Goal: Task Accomplishment & Management: Complete application form

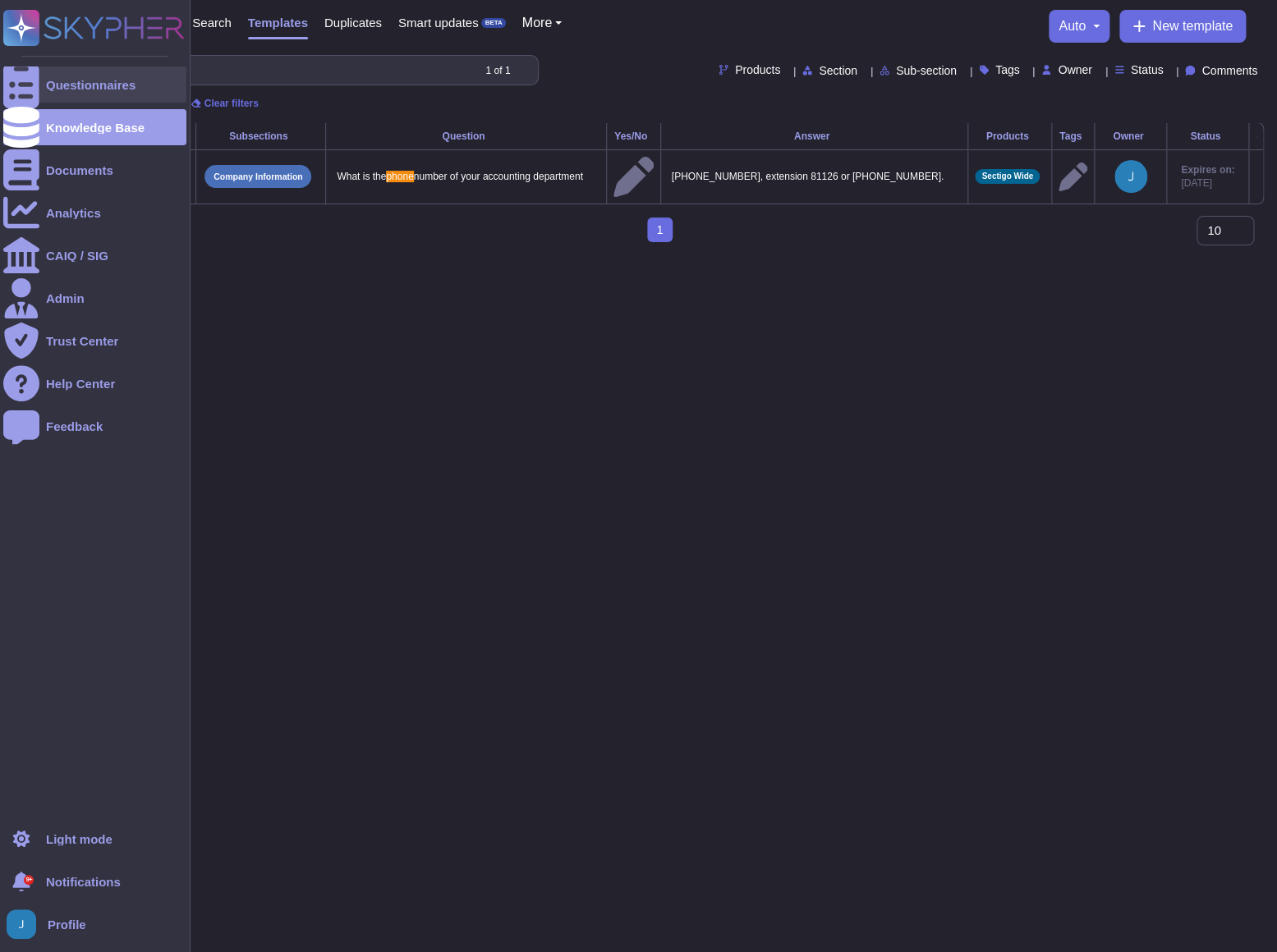
click at [58, 89] on div "Questionnaires" at bounding box center [91, 85] width 90 height 13
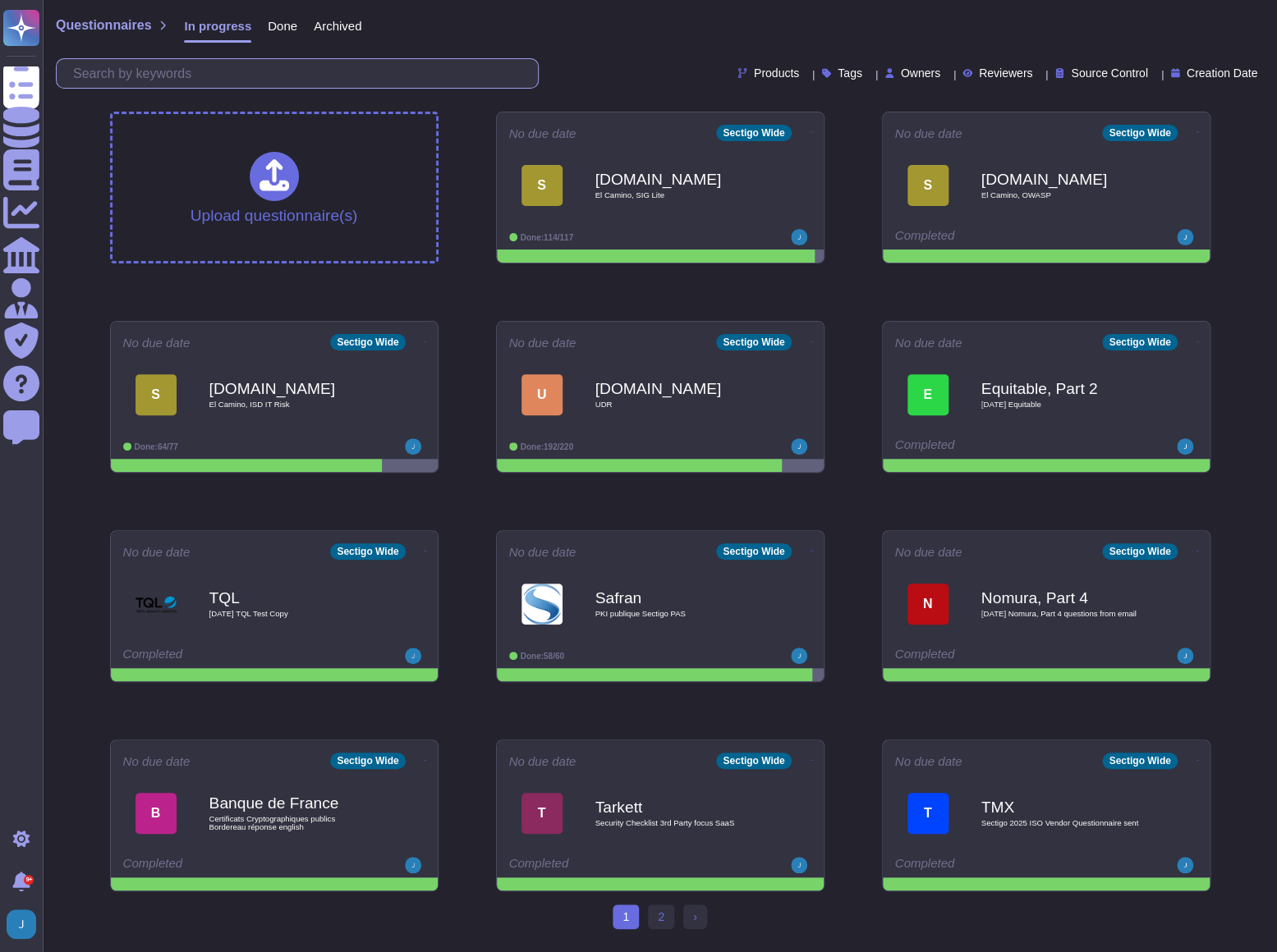
click at [213, 68] on input "text" at bounding box center [301, 73] width 473 height 28
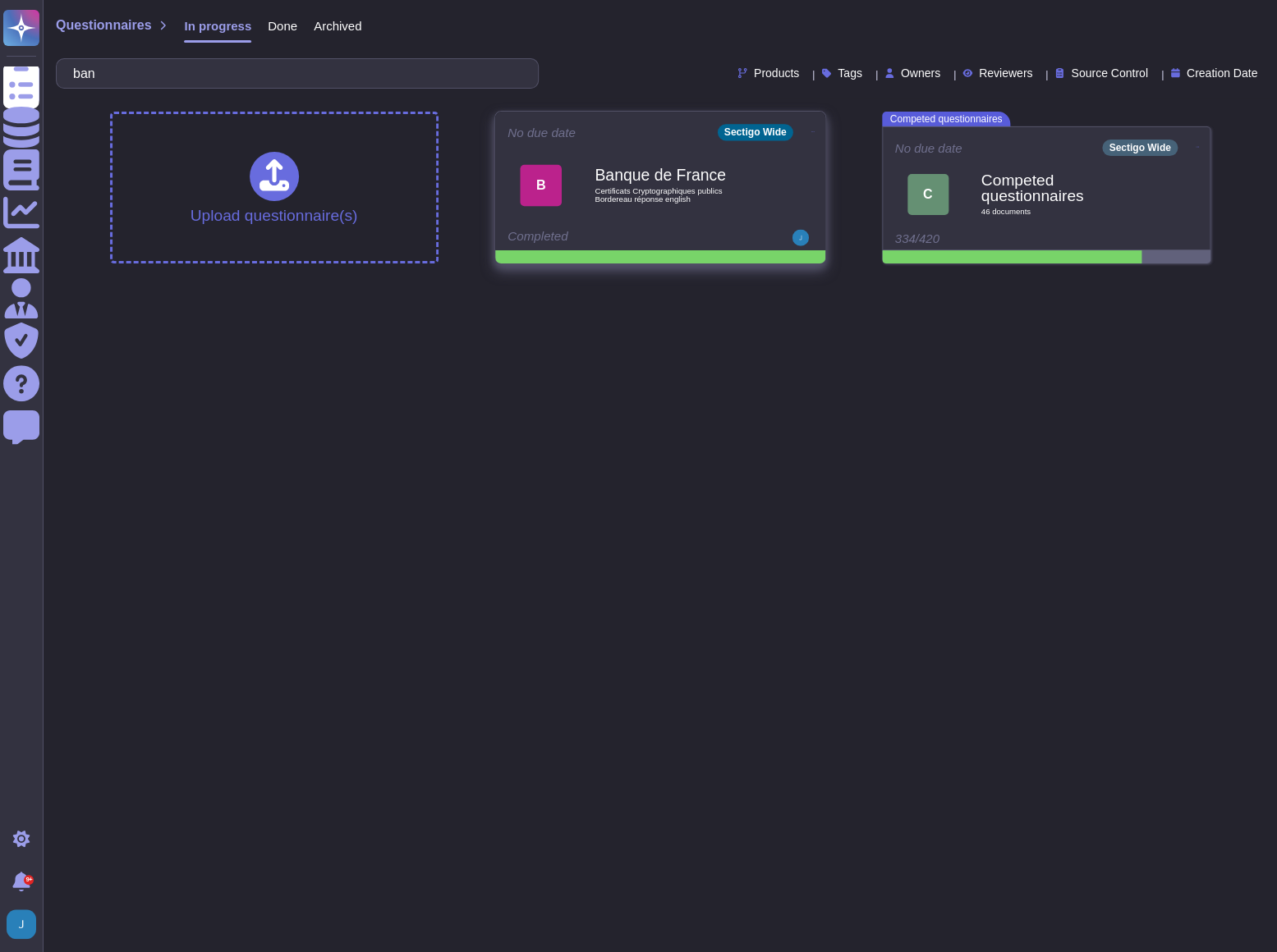
type input "ban"
click at [664, 236] on div "Completed" at bounding box center [609, 238] width 204 height 17
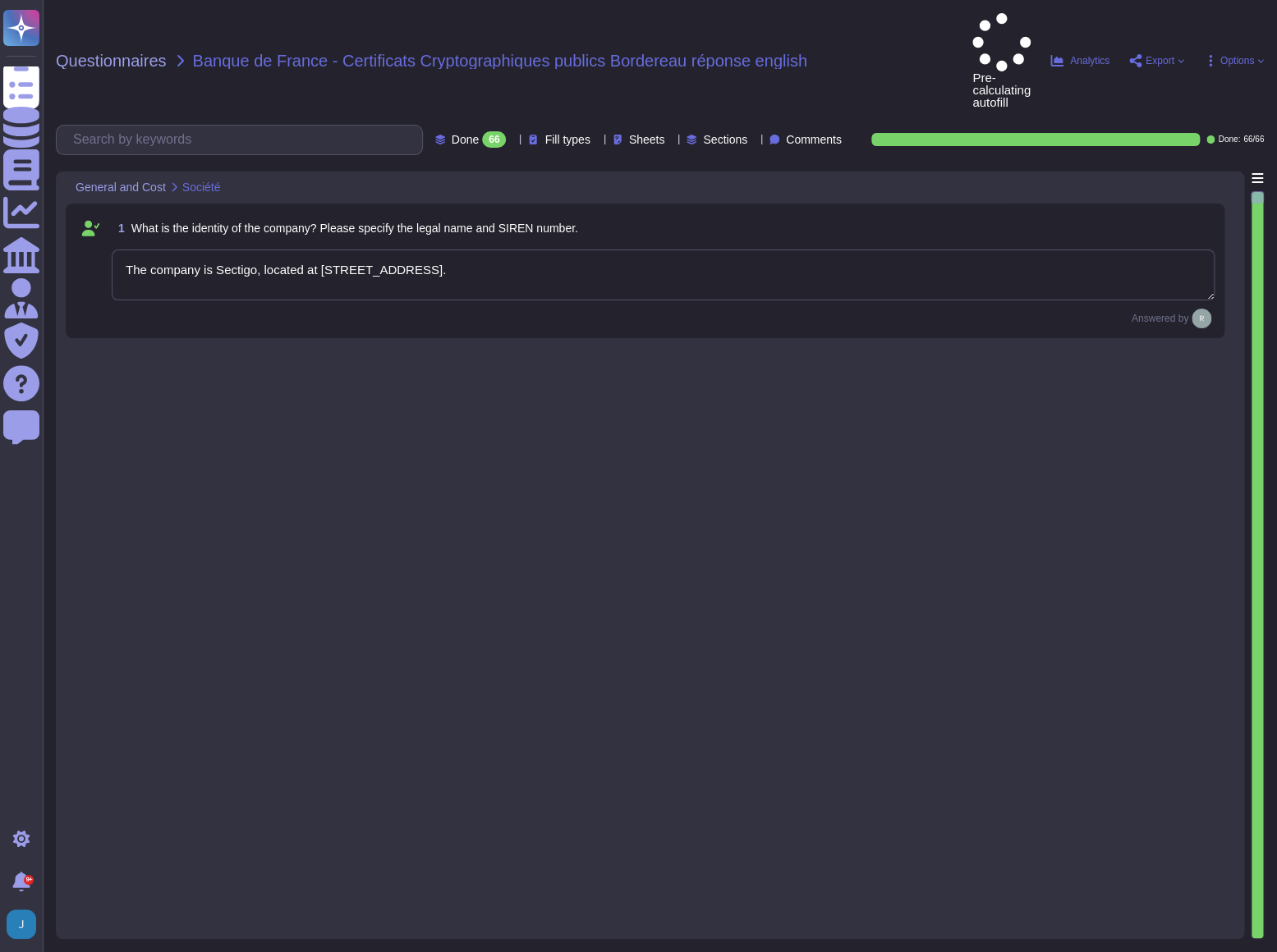
type textarea "The company is Sectigo, located at [STREET_ADDRESS]."
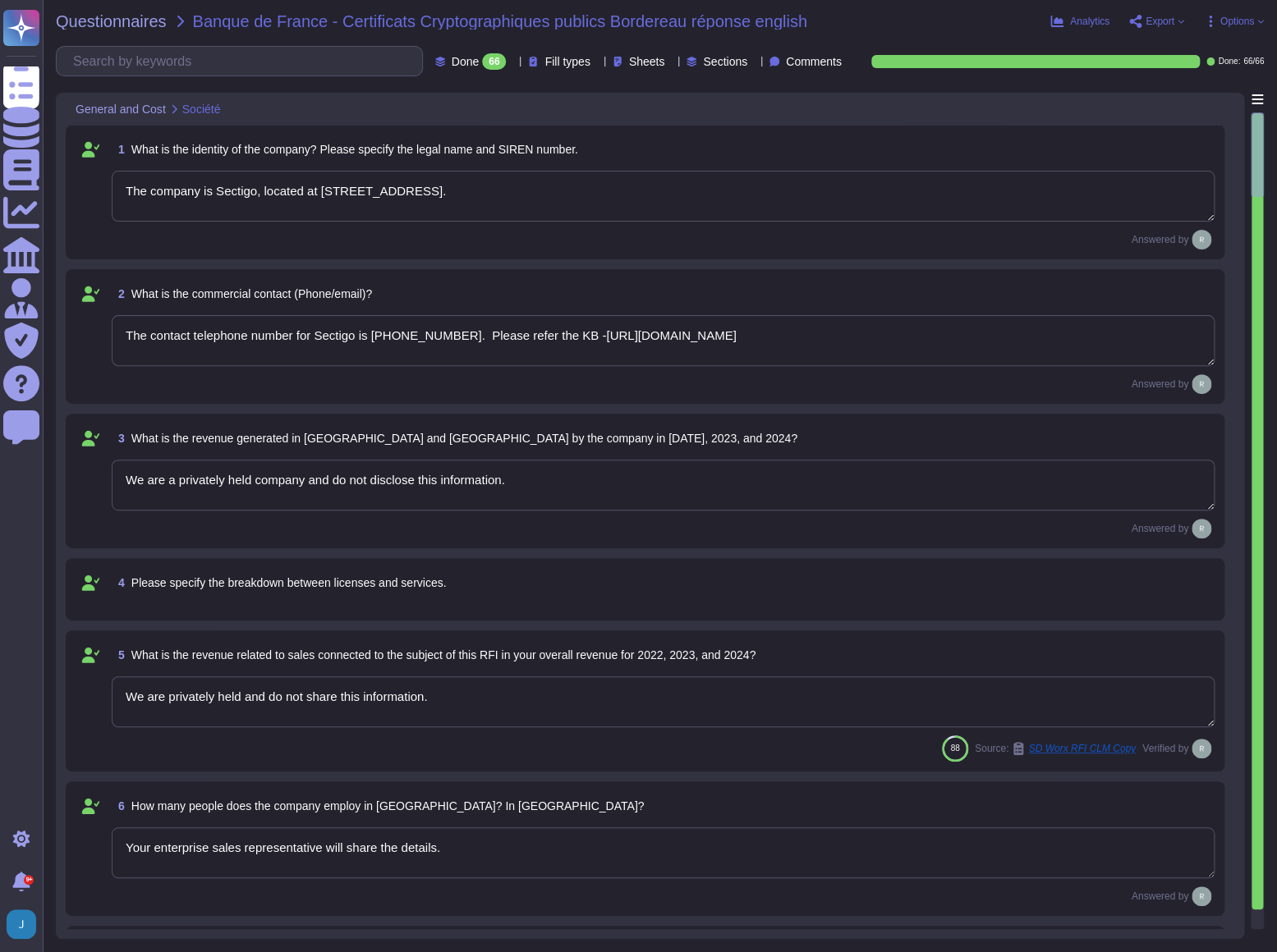
type textarea "The contact telephone number for Sectigo is [PHONE_NUMBER]. Please refer the KB…"
type textarea "We are a privately held company and do not disclose this information."
type textarea "We are privately held and do not share this information."
type textarea "Your enterprise sales representative will share the details."
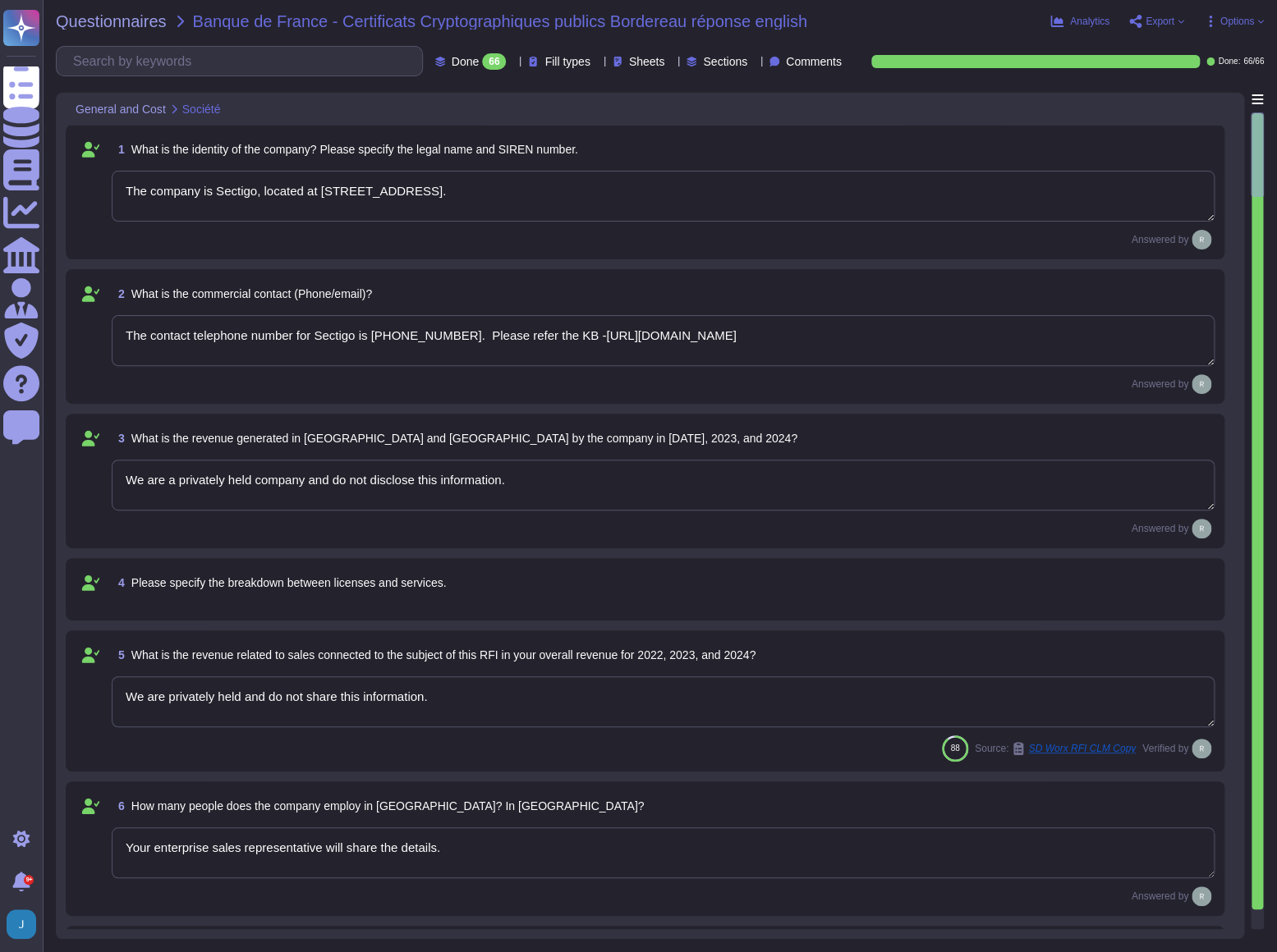
type textarea "We are privately held and do not share this information."
type textarea "We handle maintenance and upgrades by defining optimal times for installation, …"
click at [1157, 23] on span "Export" at bounding box center [1159, 21] width 28 height 10
click at [1162, 98] on div "Download" at bounding box center [1195, 122] width 103 height 47
